Goal: Find specific page/section: Find specific page/section

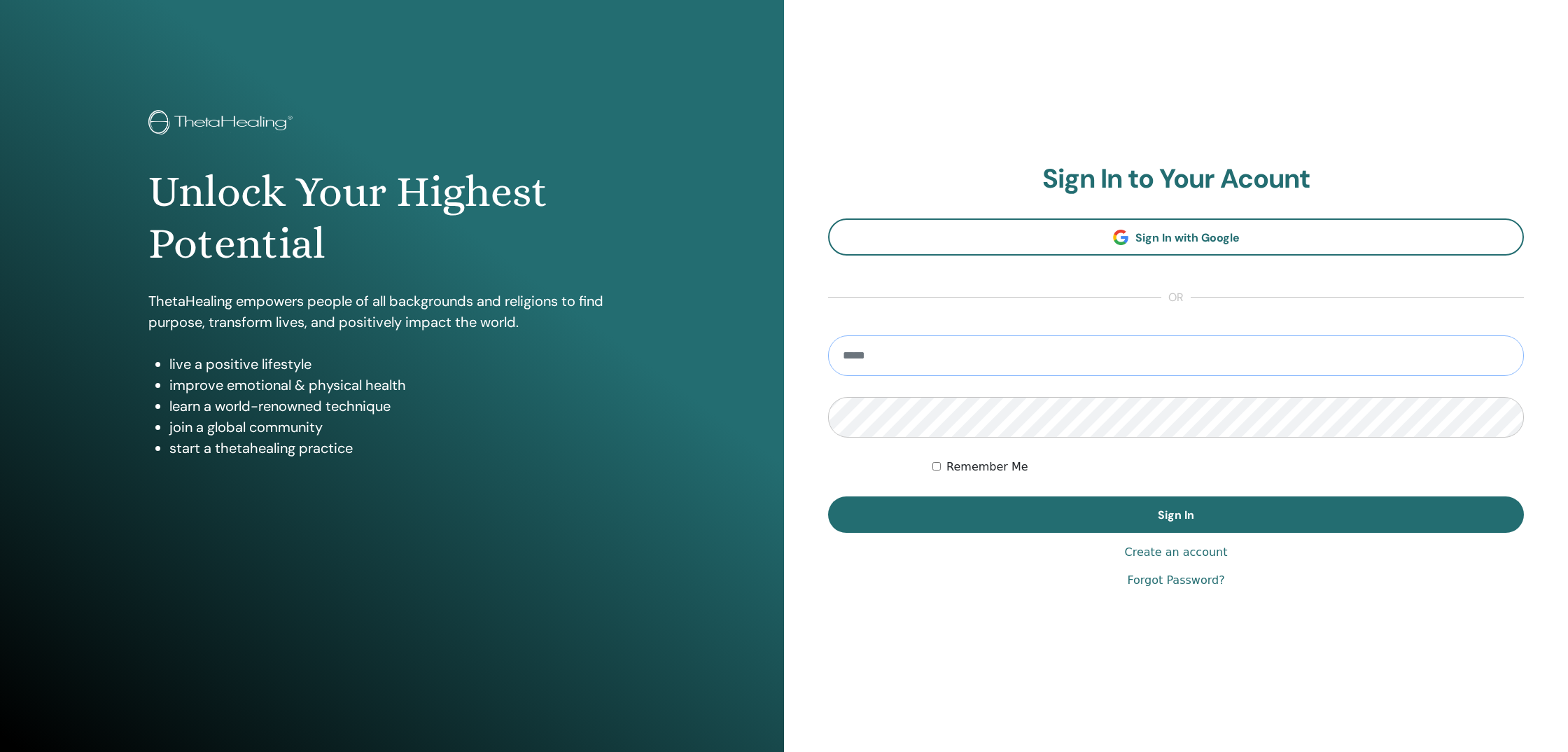
type input "**********"
click at [1176, 515] on button "Sign In" at bounding box center [1176, 515] width 696 height 36
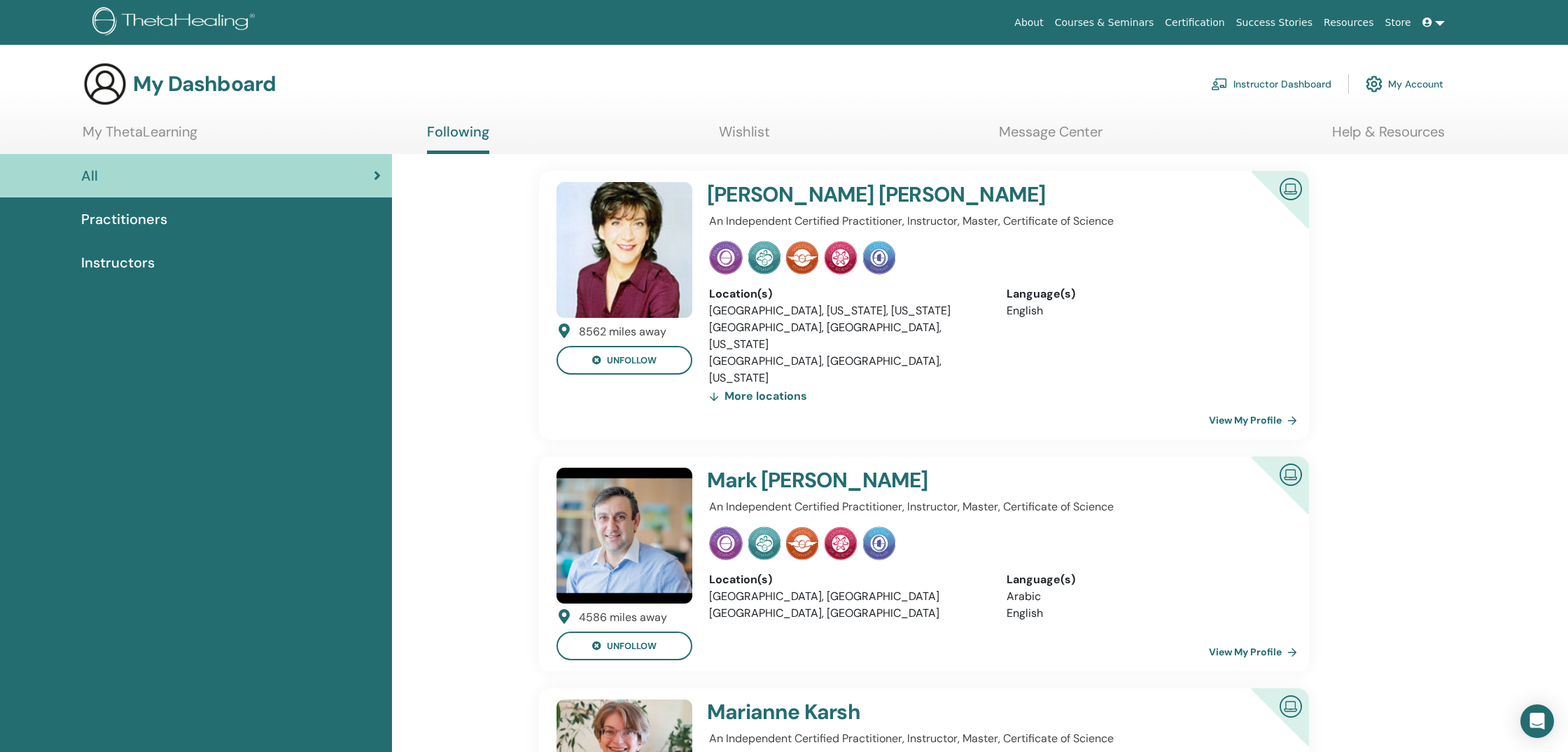
click at [181, 120] on section "My Dashboard Instructor Dashboard My Account My ThetaLearning Following Wishlis…" at bounding box center [784, 108] width 1568 height 92
click at [171, 130] on link "My ThetaLearning" at bounding box center [139, 136] width 114 height 27
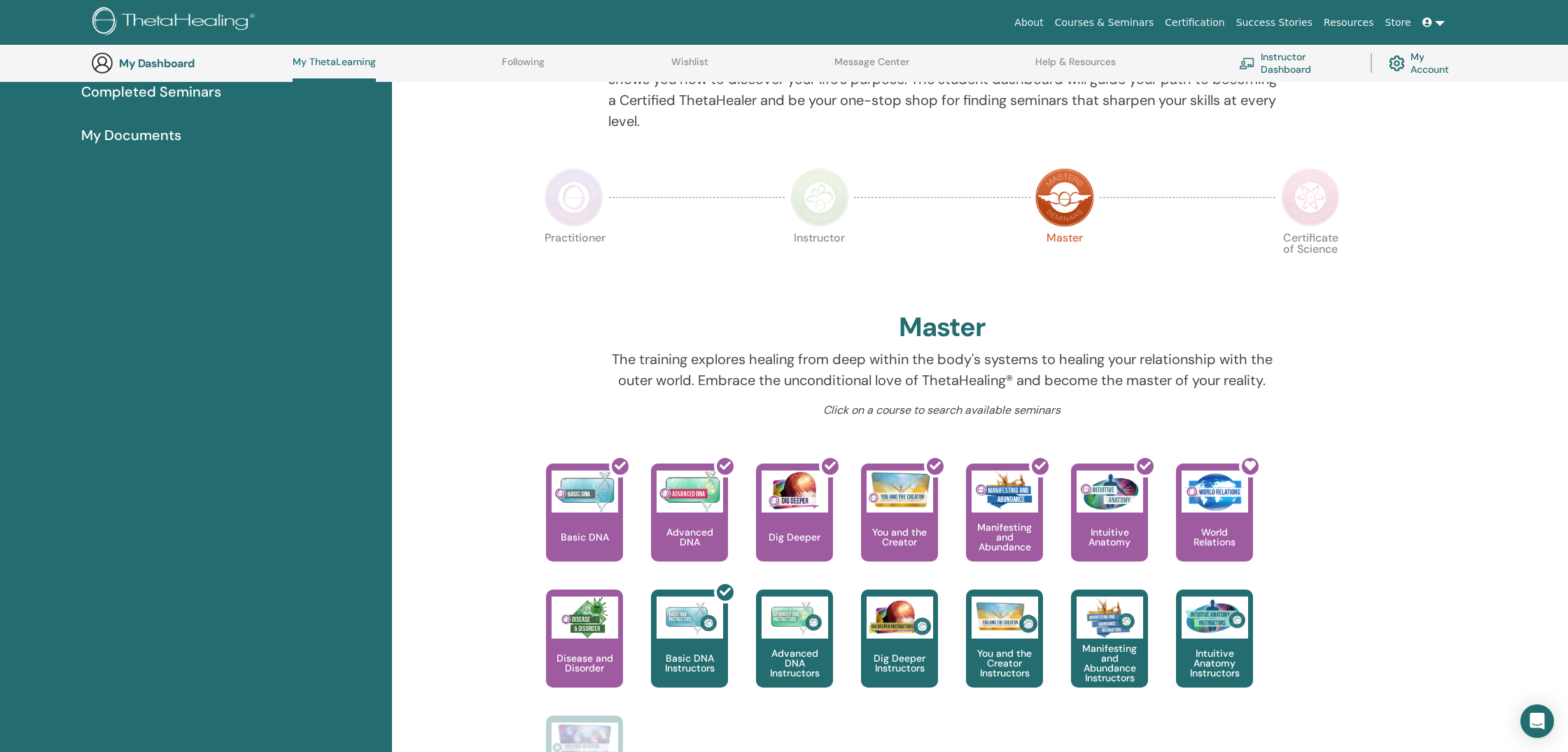
scroll to position [192, 0]
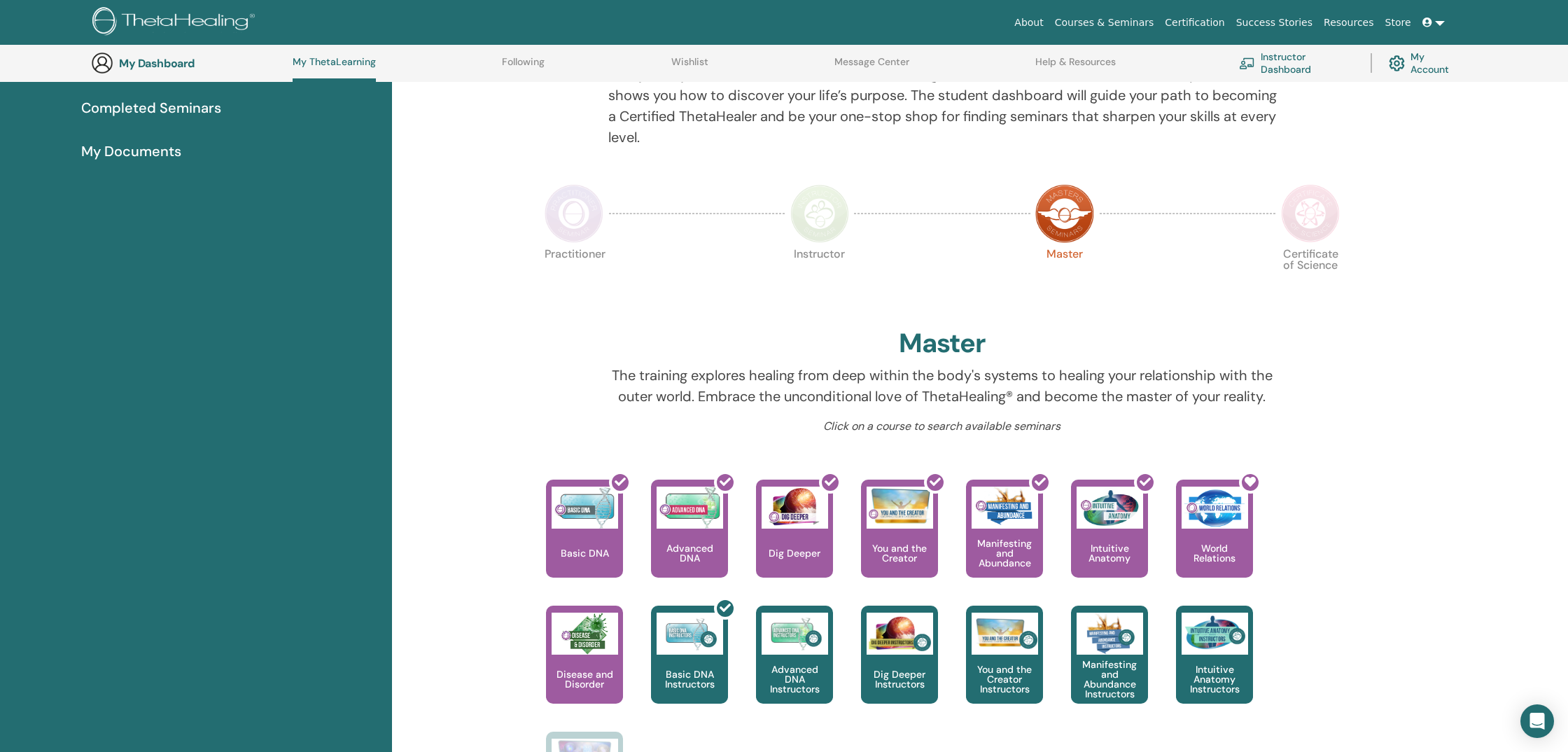
click at [817, 209] on img at bounding box center [820, 213] width 58 height 58
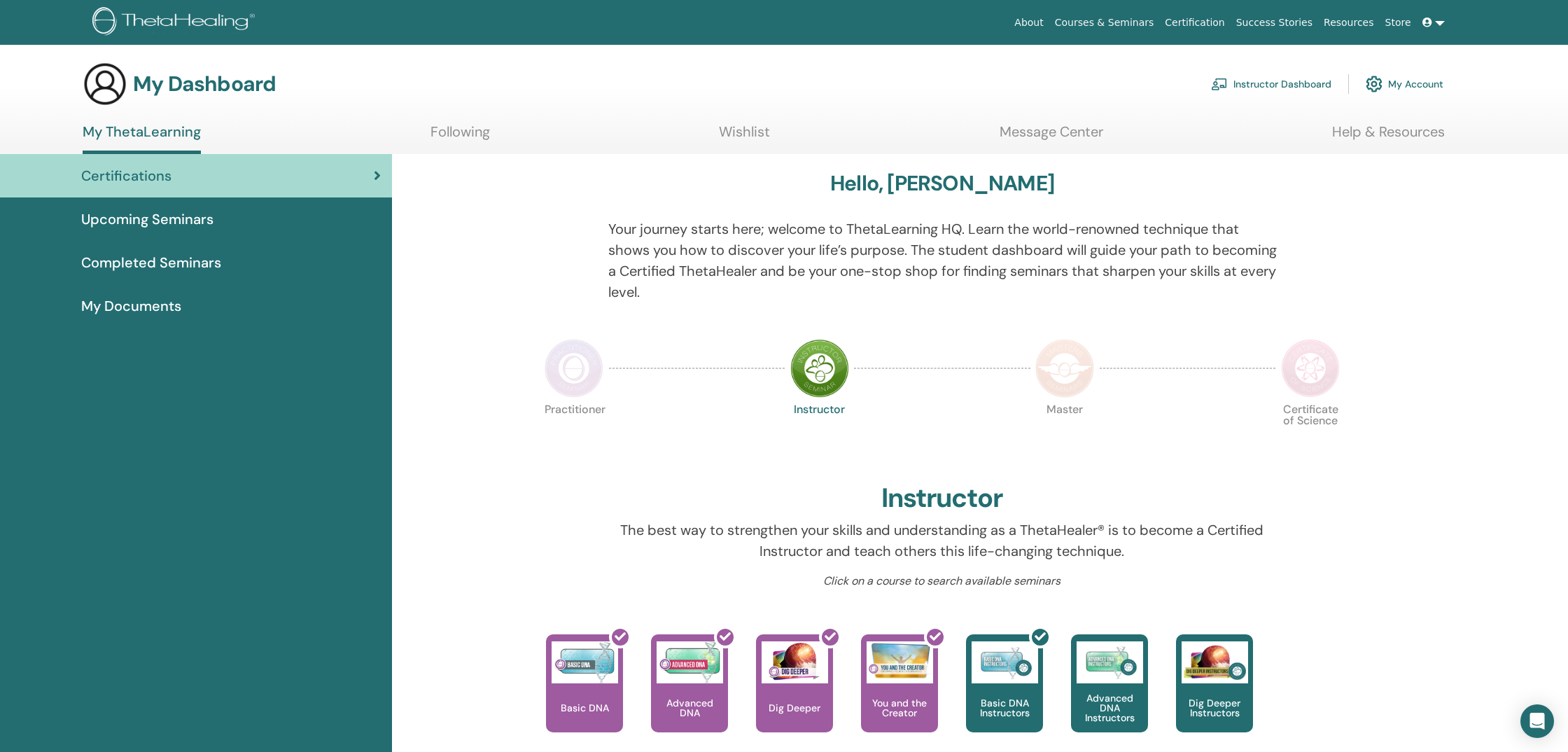
click at [580, 394] on img at bounding box center [574, 368] width 58 height 58
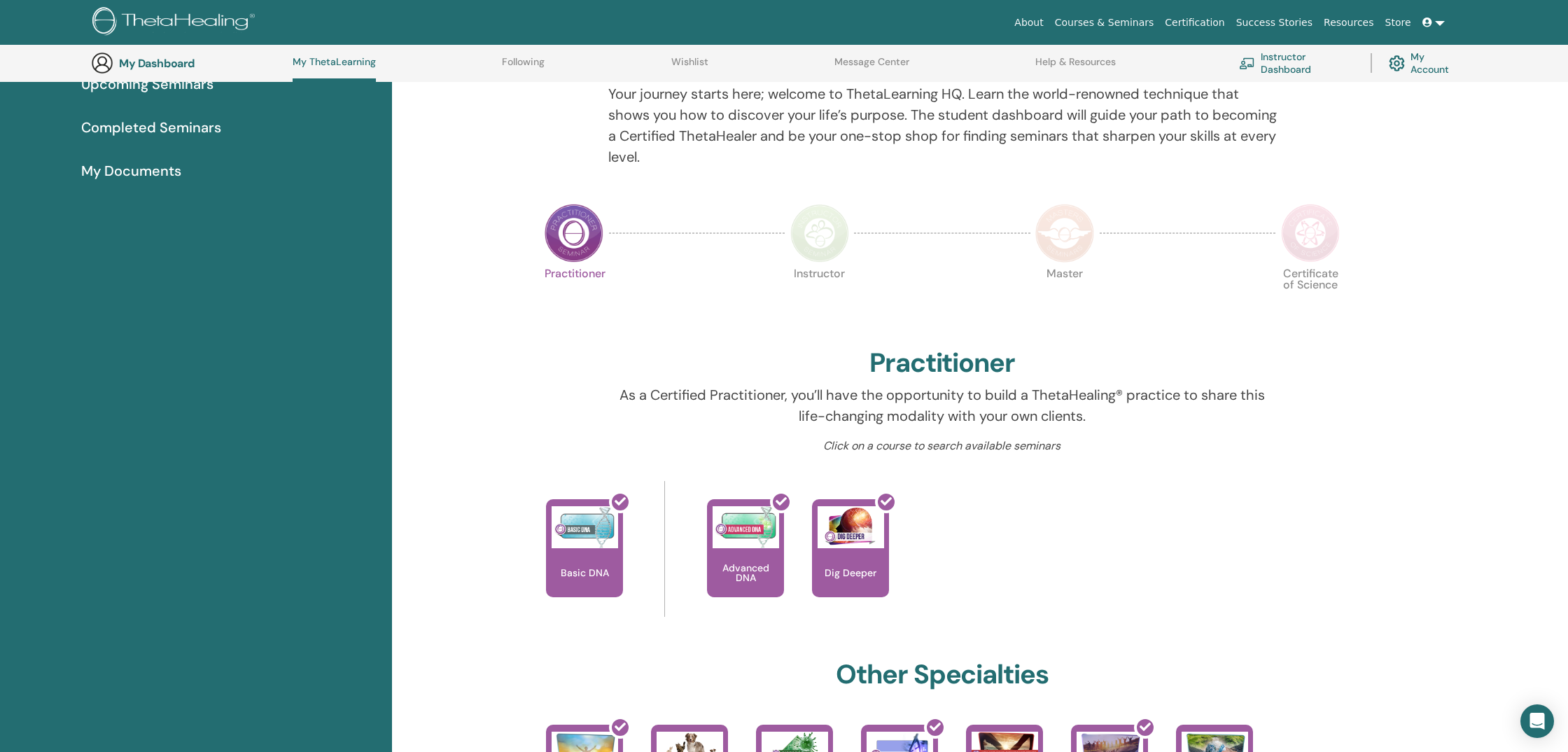
scroll to position [171, 0]
click at [298, 162] on div "My Documents" at bounding box center [196, 172] width 370 height 21
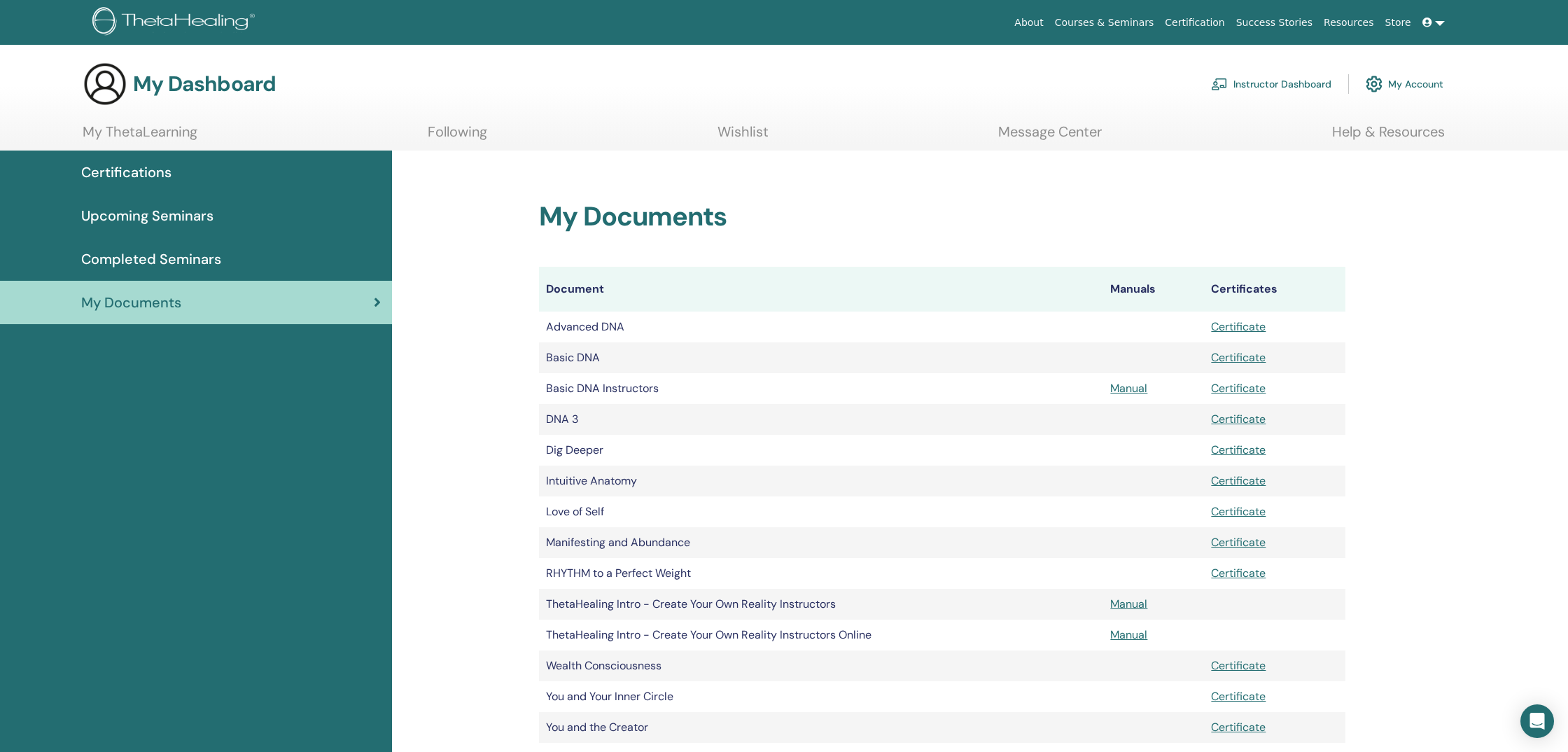
click at [203, 254] on span "Completed Seminars" at bounding box center [151, 259] width 140 height 21
